Goal: Feedback & Contribution: Submit feedback/report problem

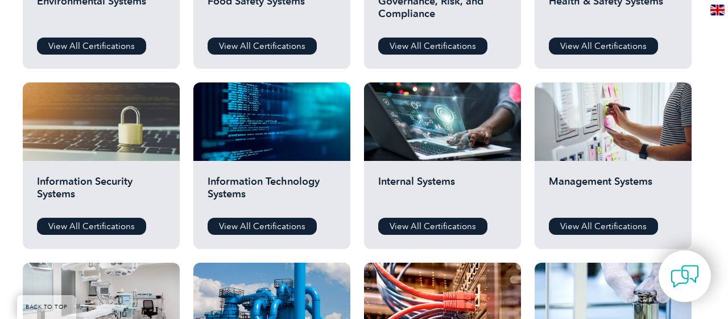
scroll to position [532, 0]
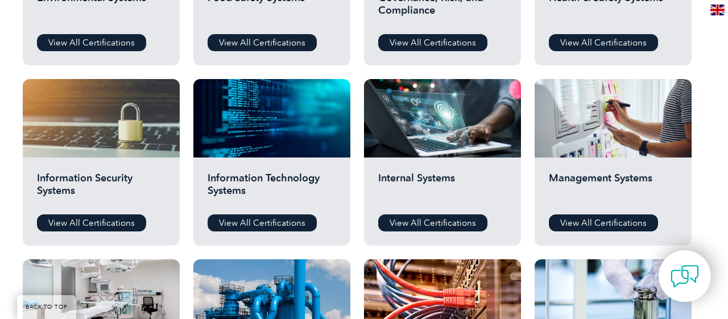
drag, startPoint x: 584, startPoint y: 225, endPoint x: 534, endPoint y: 218, distance: 51.0
click at [584, 225] on link "View All Certifications" at bounding box center [602, 222] width 109 height 17
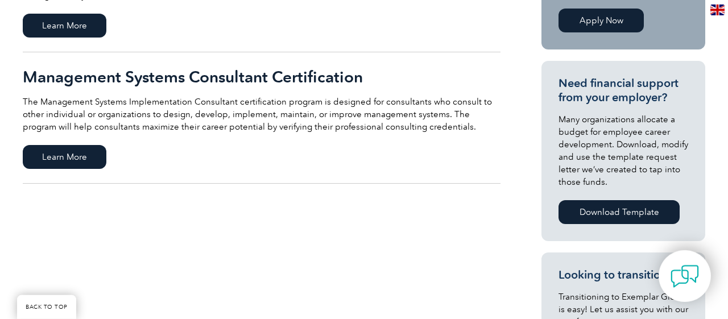
scroll to position [296, 0]
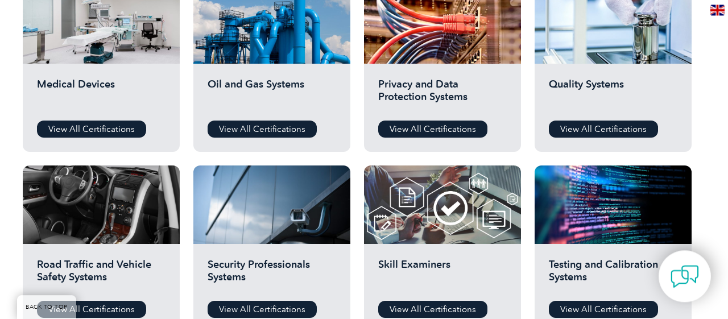
scroll to position [828, 0]
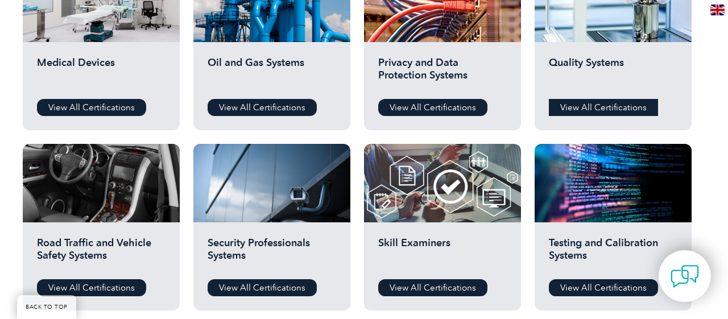
click at [610, 103] on link "View All Certifications" at bounding box center [602, 107] width 109 height 17
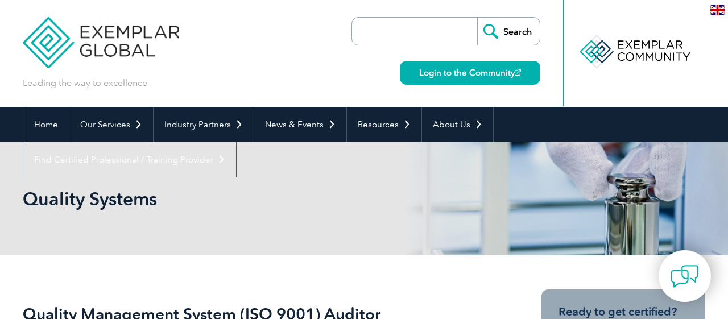
click at [385, 29] on input "search" at bounding box center [417, 31] width 119 height 27
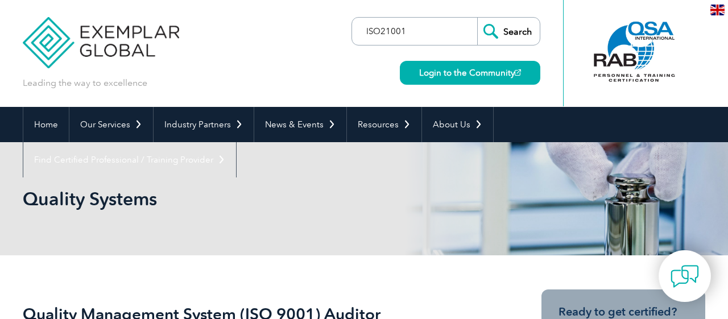
type input "ISO21001"
click at [477, 18] on input "Search" at bounding box center [508, 31] width 63 height 27
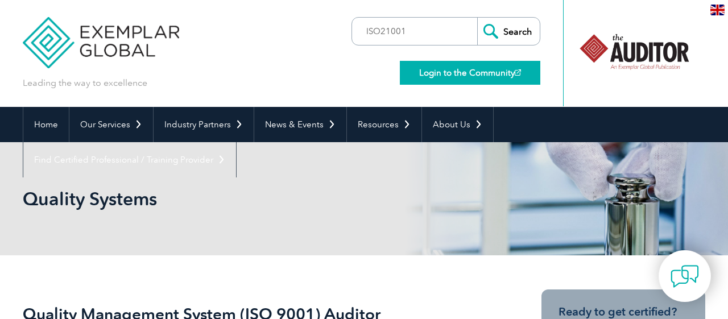
click at [479, 74] on link "Login to the Community" at bounding box center [470, 73] width 140 height 24
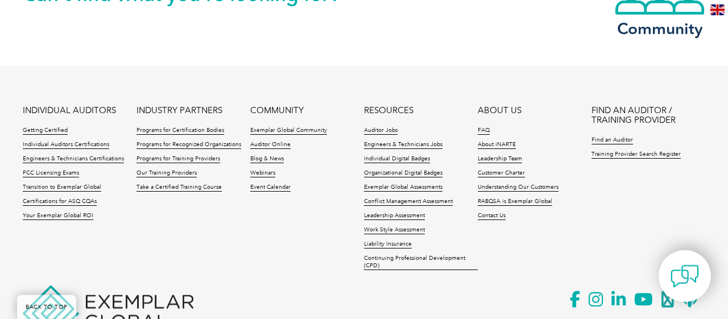
scroll to position [2416, 0]
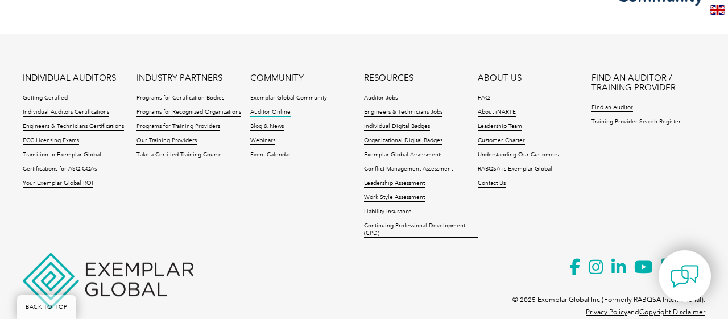
click at [278, 109] on link "Auditor Online" at bounding box center [270, 113] width 40 height 8
click at [68, 109] on link "Individual Auditors Certifications" at bounding box center [66, 113] width 86 height 8
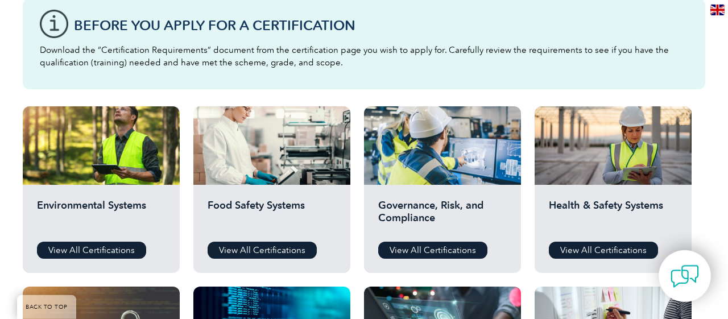
scroll to position [296, 0]
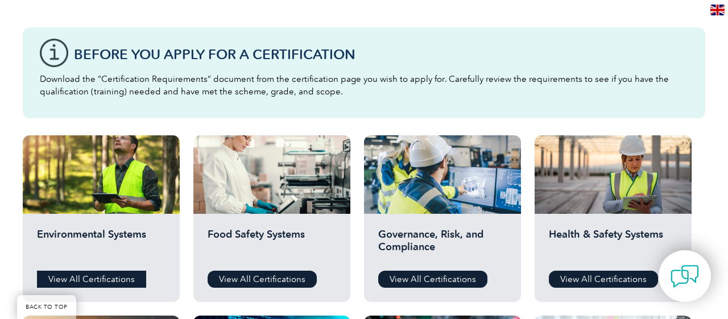
click at [102, 279] on link "View All Certifications" at bounding box center [91, 279] width 109 height 17
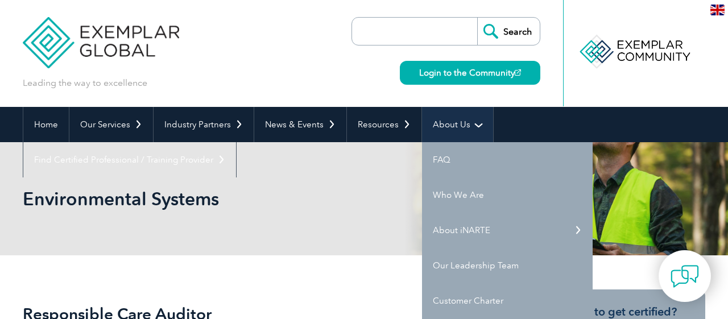
click at [444, 118] on link "About Us" at bounding box center [457, 124] width 71 height 35
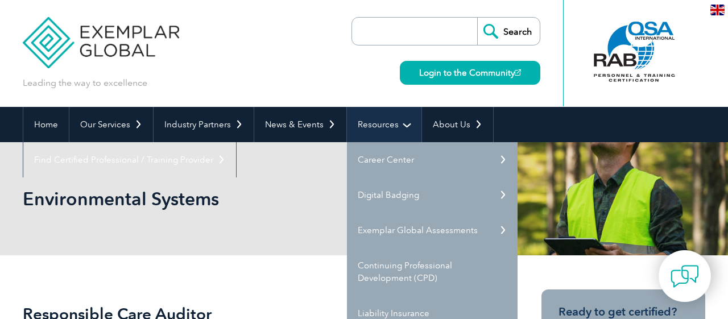
click at [387, 122] on link "Resources" at bounding box center [384, 124] width 74 height 35
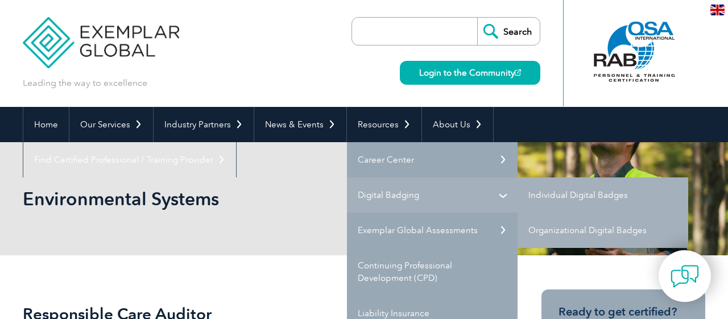
click at [408, 193] on link "Digital Badging" at bounding box center [432, 194] width 171 height 35
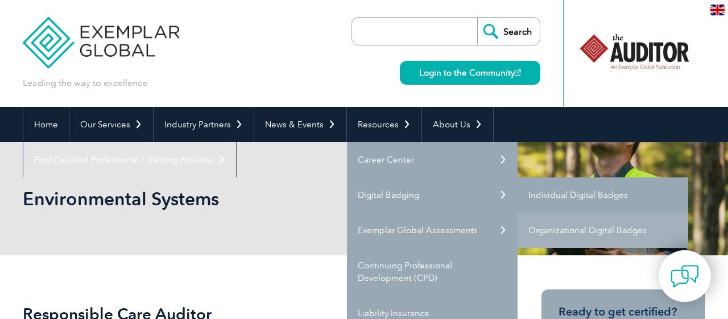
click at [554, 193] on link "Individual Digital Badges" at bounding box center [602, 194] width 171 height 35
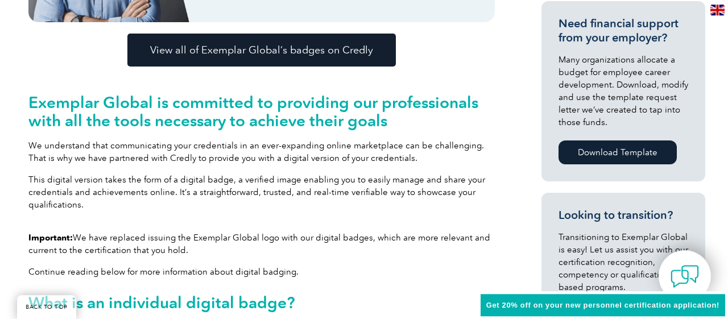
scroll to position [473, 0]
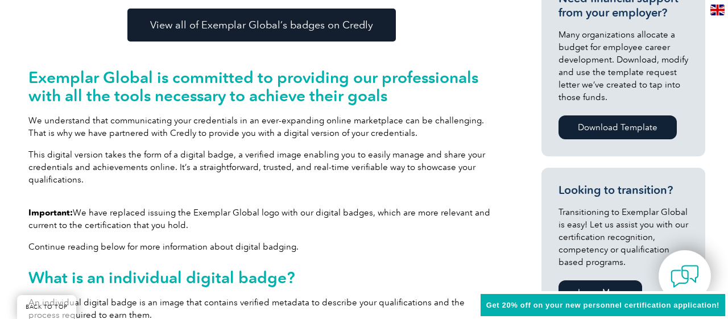
click at [329, 30] on span "View all of Exemplar Global’s badges on Credly" at bounding box center [261, 25] width 223 height 10
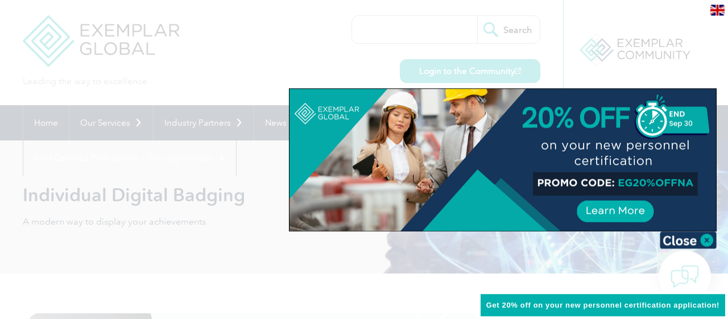
scroll to position [0, 0]
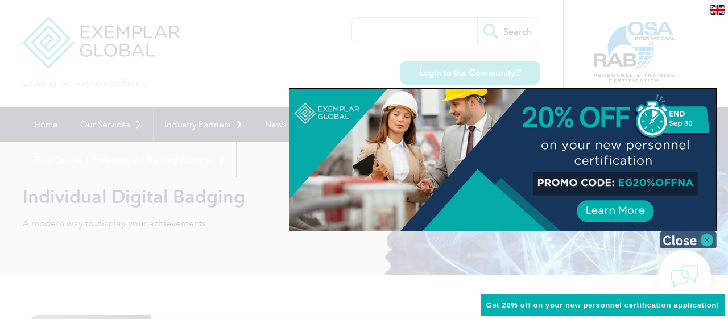
click at [678, 238] on img at bounding box center [687, 239] width 57 height 17
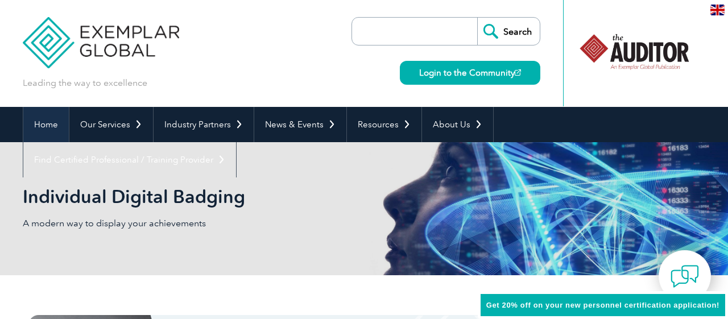
click at [32, 123] on link "Home" at bounding box center [45, 124] width 45 height 35
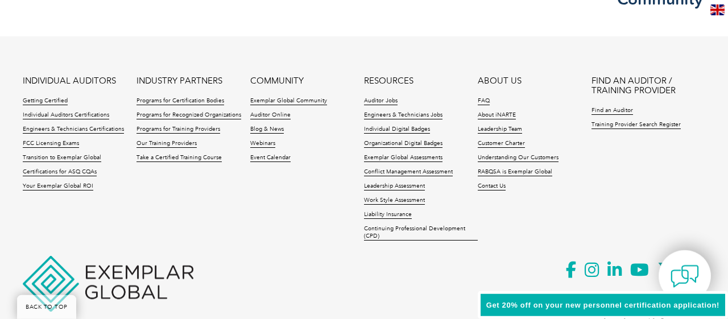
scroll to position [2792, 0]
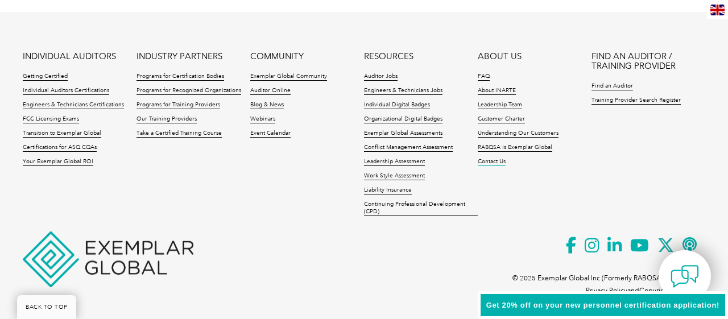
click at [496, 159] on link "Contact Us" at bounding box center [491, 162] width 28 height 8
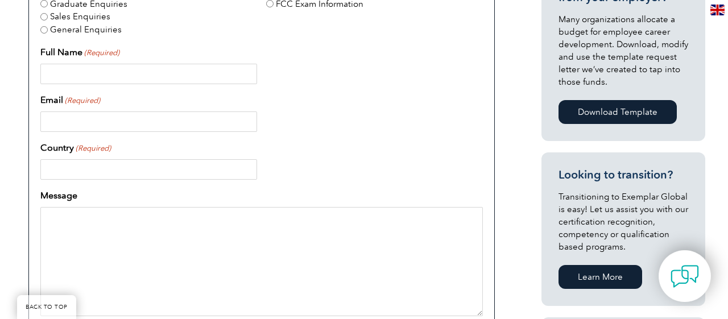
scroll to position [350, 0]
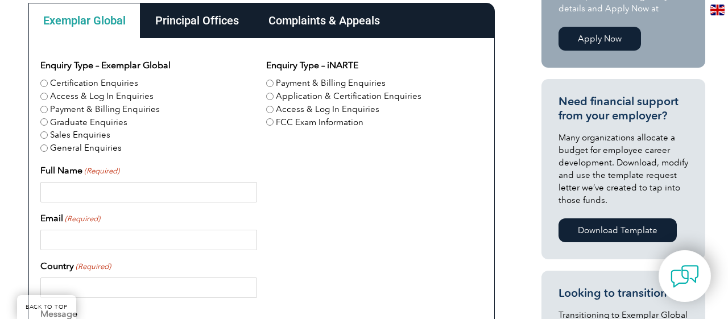
click at [43, 78] on div "Certification Enquiries" at bounding box center [148, 83] width 217 height 13
click at [44, 83] on input "Certification Enquiries" at bounding box center [43, 83] width 7 height 7
radio input "true"
click at [169, 21] on div "Principal Offices" at bounding box center [196, 20] width 113 height 35
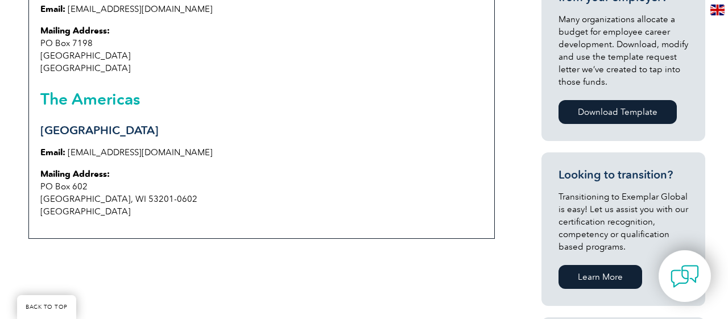
scroll to position [232, 0]
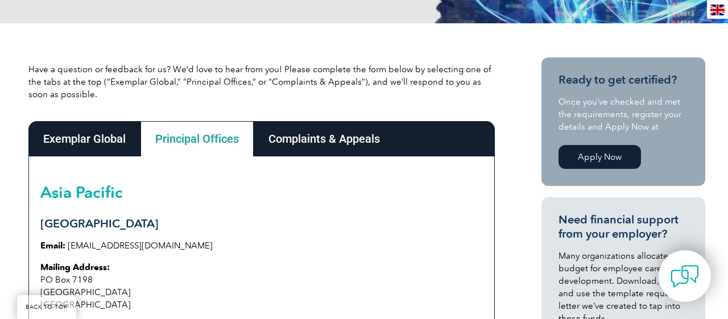
click at [297, 136] on div "Complaints & Appeals" at bounding box center [323, 138] width 141 height 35
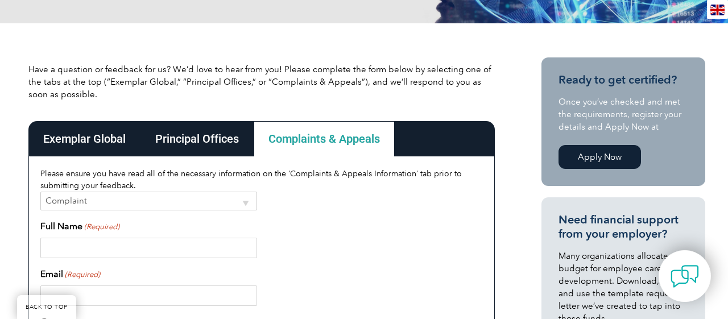
click at [77, 142] on div "Exemplar Global" at bounding box center [84, 138] width 112 height 35
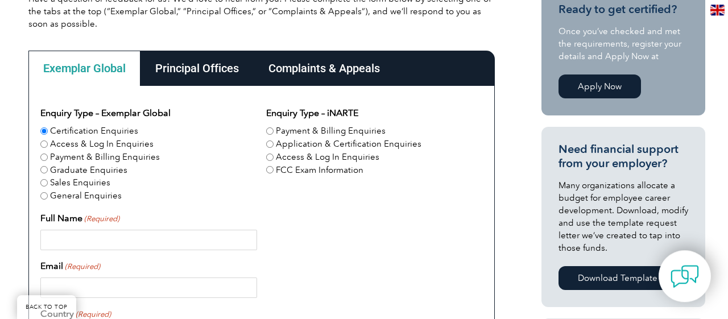
scroll to position [350, 0]
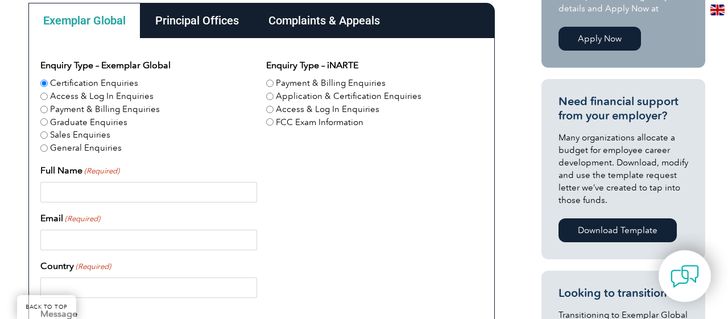
click at [137, 196] on input "Full Name (Required)" at bounding box center [148, 192] width 217 height 20
type input "[PERSON_NAME] Yoke [PERSON_NAME]"
click at [146, 234] on input "Email (Required)" at bounding box center [148, 240] width 217 height 20
type input "[EMAIL_ADDRESS][DOMAIN_NAME]"
click at [139, 289] on input "Country (Required)" at bounding box center [148, 287] width 217 height 20
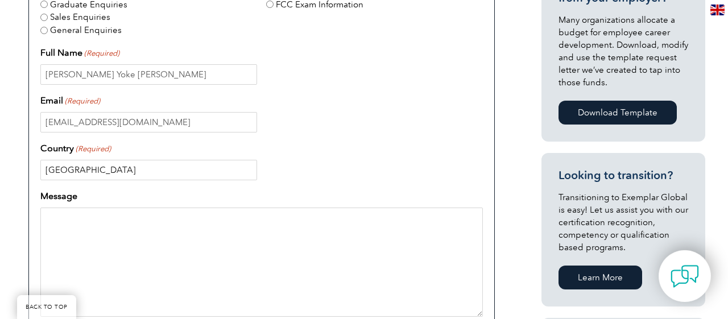
scroll to position [468, 0]
type input "[GEOGRAPHIC_DATA]"
click at [94, 213] on textarea "Message" at bounding box center [261, 261] width 442 height 109
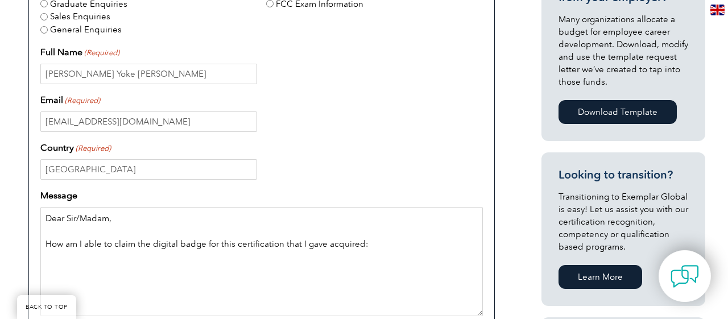
drag, startPoint x: 309, startPoint y: 246, endPoint x: 390, endPoint y: 212, distance: 87.9
click at [310, 246] on textarea "Dear Sir/Madam, How am I able to claim the digital badge for this certification…" at bounding box center [261, 261] width 442 height 109
click at [214, 281] on textarea "Dear Sir/Madam, How am I able to claim the digital badge for this certification…" at bounding box center [261, 261] width 442 height 109
click at [189, 263] on textarea "Dear Sir/Madam, How am I able to claim the digital badge for this certification…" at bounding box center [261, 261] width 442 height 109
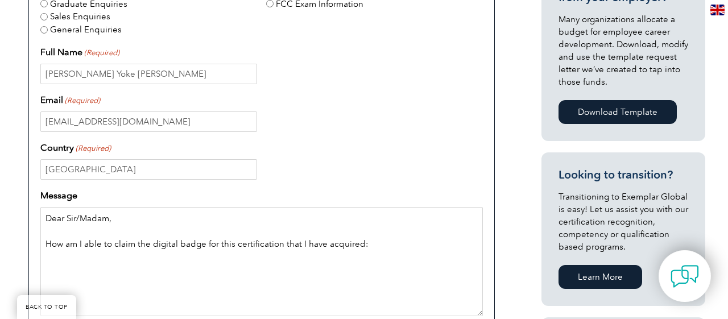
paste textarea "[URL][DOMAIN_NAME]"
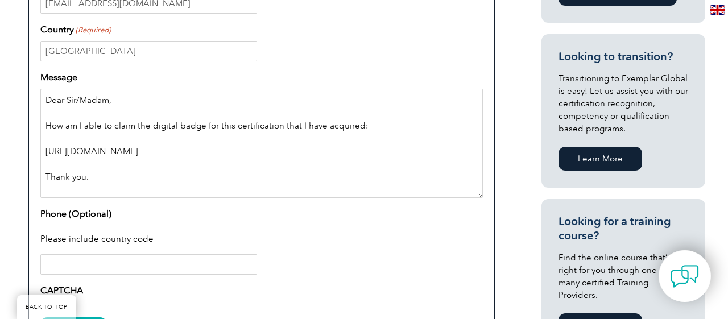
scroll to position [3, 0]
type textarea "Dear Sir/Madam, How am I able to claim the digital badge for this certification…"
click at [133, 259] on input "Phone (Optional)" at bounding box center [148, 264] width 217 height 20
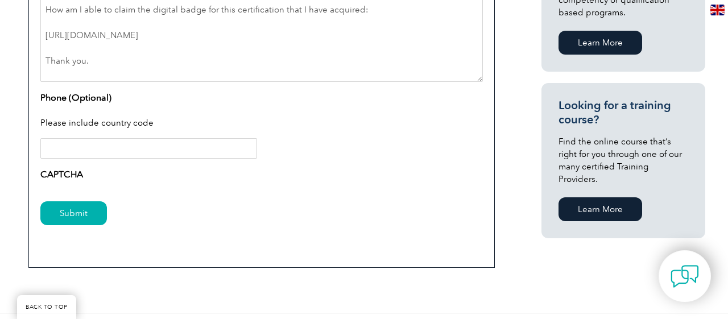
scroll to position [705, 0]
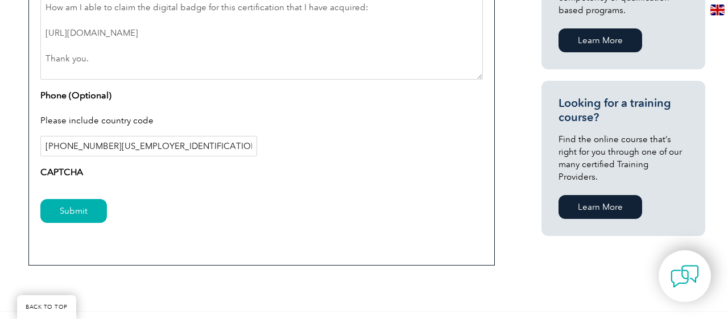
type input "[PHONE_NUMBER][US_EMPLOYER_IDENTIFICATION_NUMBER]"
click at [70, 176] on label "CAPTCHA" at bounding box center [61, 172] width 43 height 14
click at [70, 173] on label "CAPTCHA" at bounding box center [61, 172] width 43 height 14
click at [64, 167] on label "CAPTCHA" at bounding box center [61, 172] width 43 height 14
click at [70, 212] on input "Submit" at bounding box center [73, 211] width 67 height 24
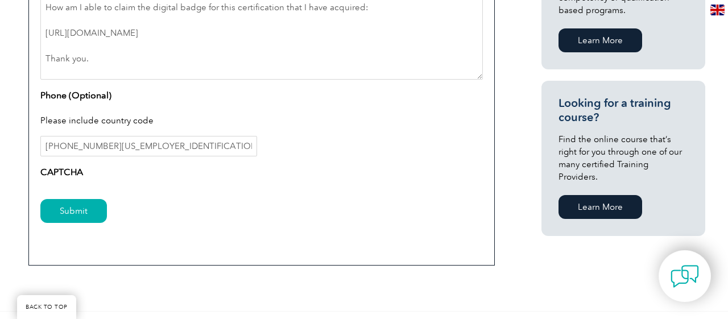
click at [60, 207] on input "Submit" at bounding box center [73, 211] width 67 height 24
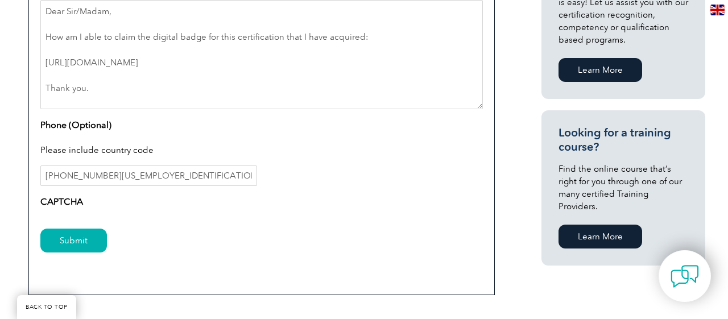
scroll to position [646, 0]
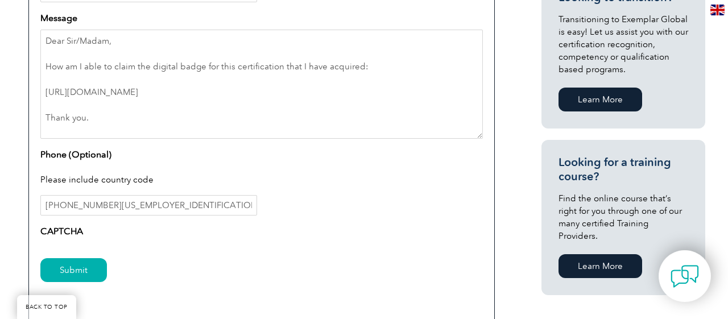
click at [121, 152] on div "Phone (Optional) Please include country code [PHONE_NUMBER][US_EMPLOYER_IDENTIF…" at bounding box center [261, 182] width 442 height 68
click at [64, 204] on input "[PHONE_NUMBER][US_EMPLOYER_IDENTIFICATION_NUMBER]" at bounding box center [148, 205] width 217 height 20
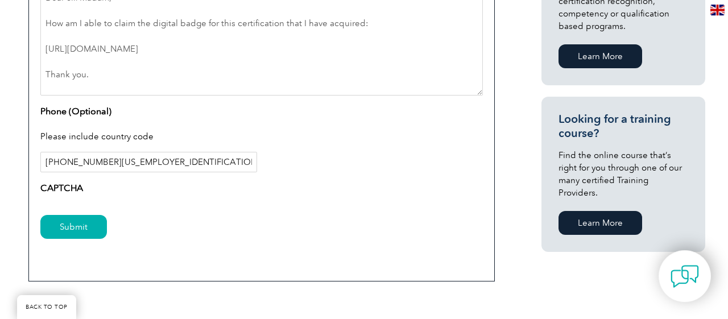
scroll to position [823, 0]
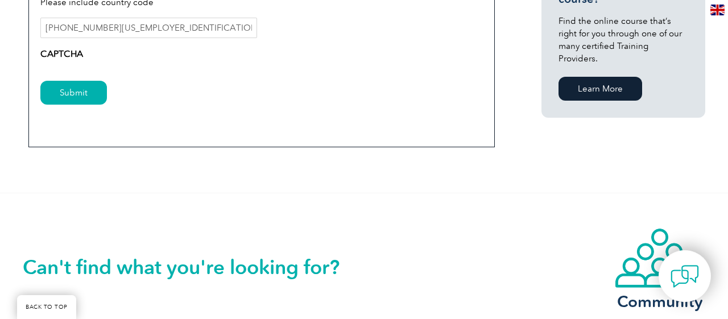
click at [65, 48] on label "CAPTCHA" at bounding box center [61, 54] width 43 height 14
click at [80, 51] on label "CAPTCHA" at bounding box center [61, 54] width 43 height 14
click at [76, 89] on input "Submit" at bounding box center [73, 93] width 67 height 24
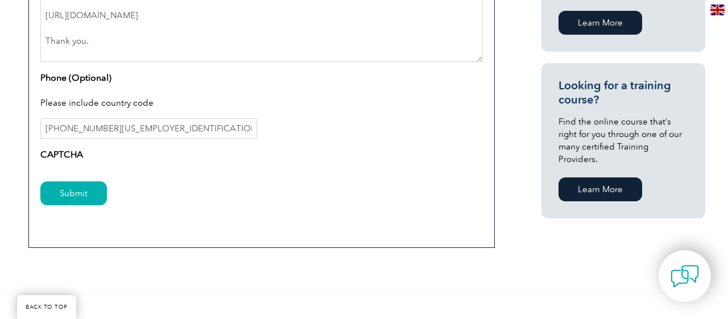
scroll to position [768, 0]
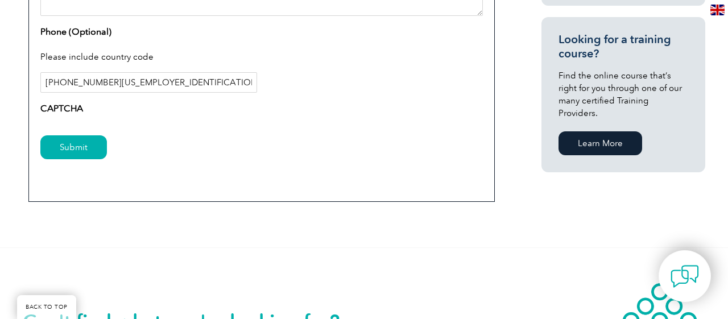
drag, startPoint x: 156, startPoint y: 78, endPoint x: 69, endPoint y: 77, distance: 87.0
click at [40, 78] on input "[PHONE_NUMBER][US_EMPLOYER_IDENTIFICATION_NUMBER]" at bounding box center [148, 82] width 217 height 20
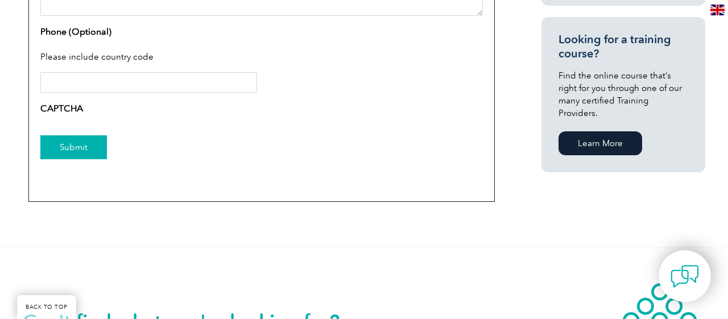
click at [77, 143] on input "Submit" at bounding box center [73, 147] width 67 height 24
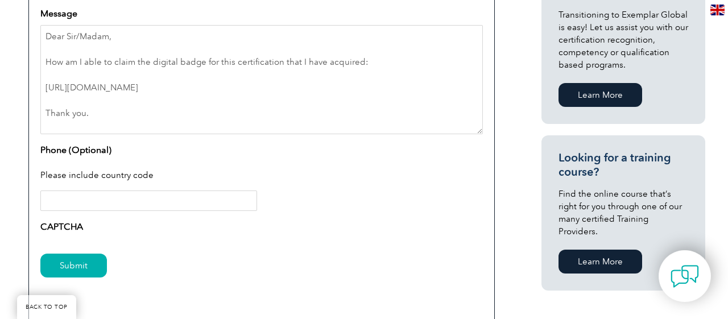
scroll to position [946, 0]
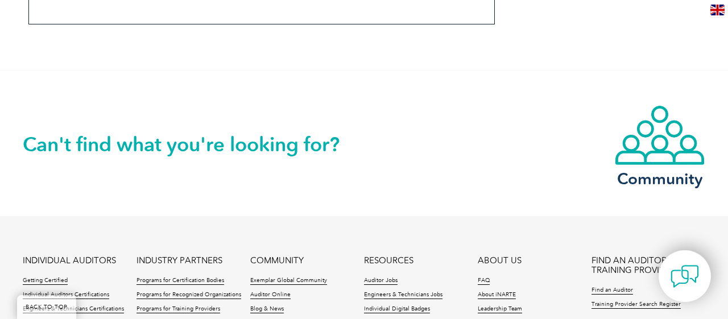
click at [183, 144] on h2 "Can't find what you're looking for?" at bounding box center [193, 144] width 341 height 18
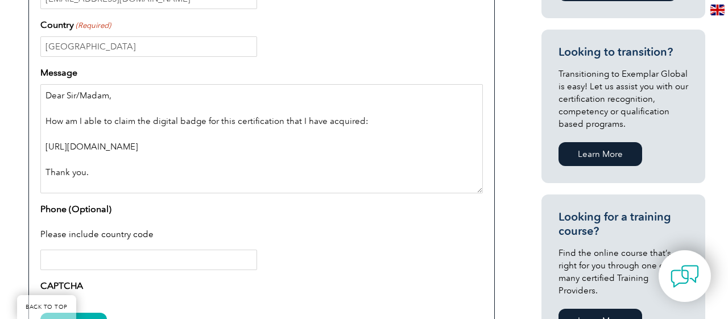
scroll to position [0, 0]
drag, startPoint x: 120, startPoint y: 181, endPoint x: 27, endPoint y: 86, distance: 133.4
click at [40, 86] on textarea "Dear Sir/Madam, How am I able to claim the digital badge for this certification…" at bounding box center [261, 138] width 442 height 109
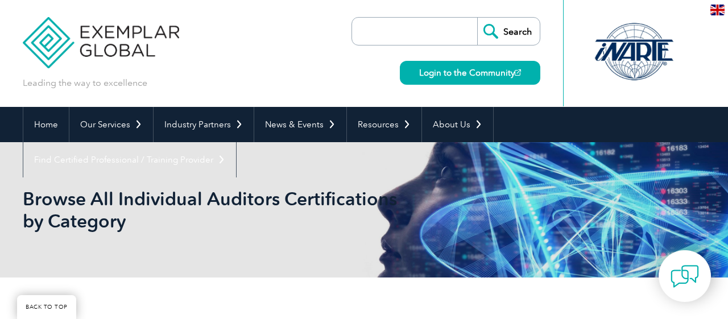
scroll to position [828, 0]
